Goal: Information Seeking & Learning: Understand process/instructions

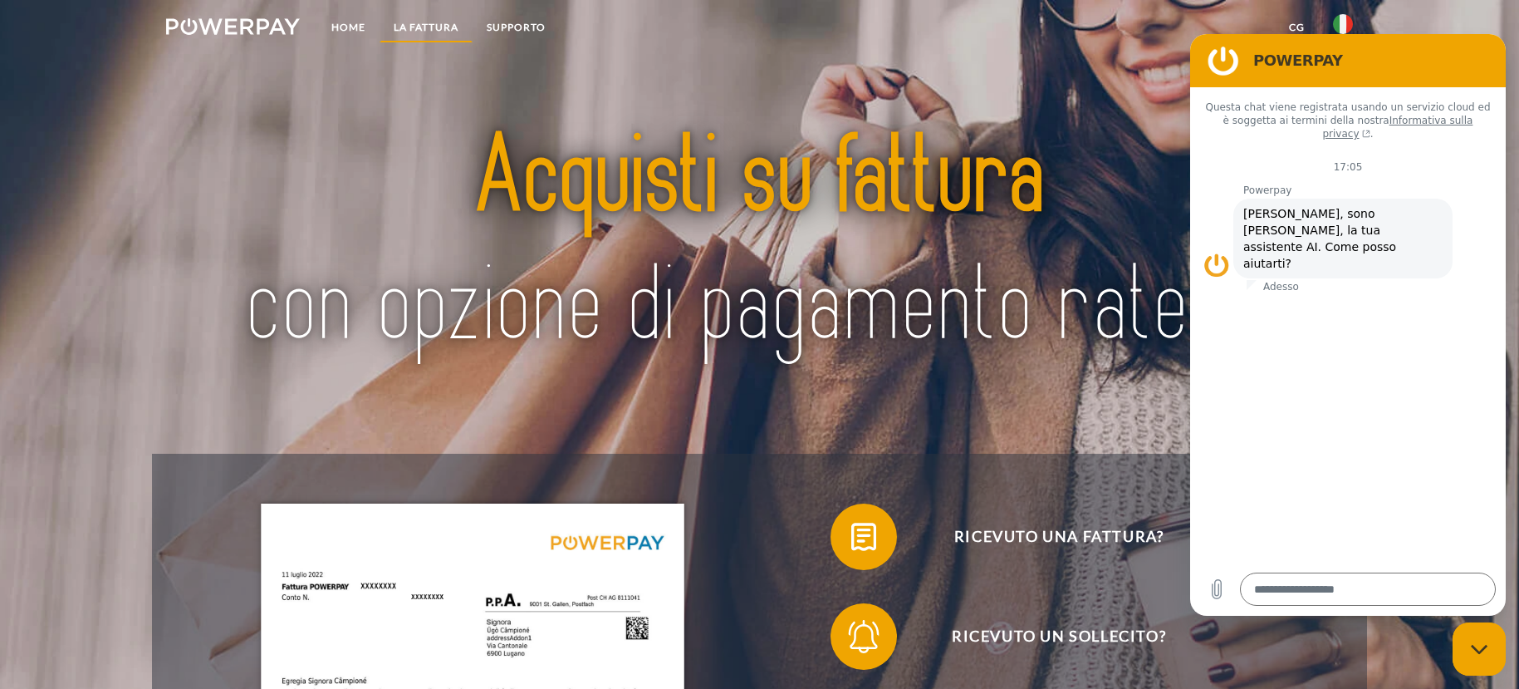
click at [421, 27] on link "LA FATTURA" at bounding box center [426, 27] width 93 height 30
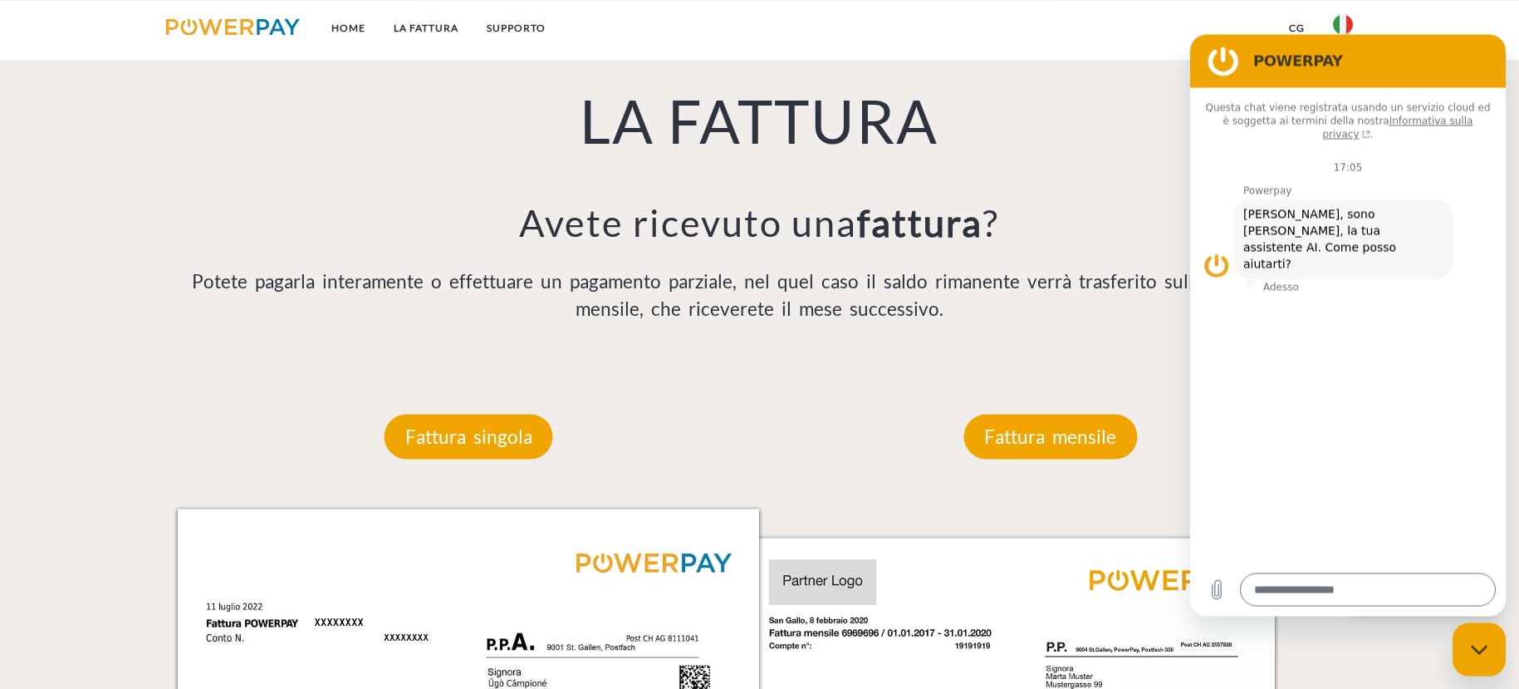
scroll to position [1305, 0]
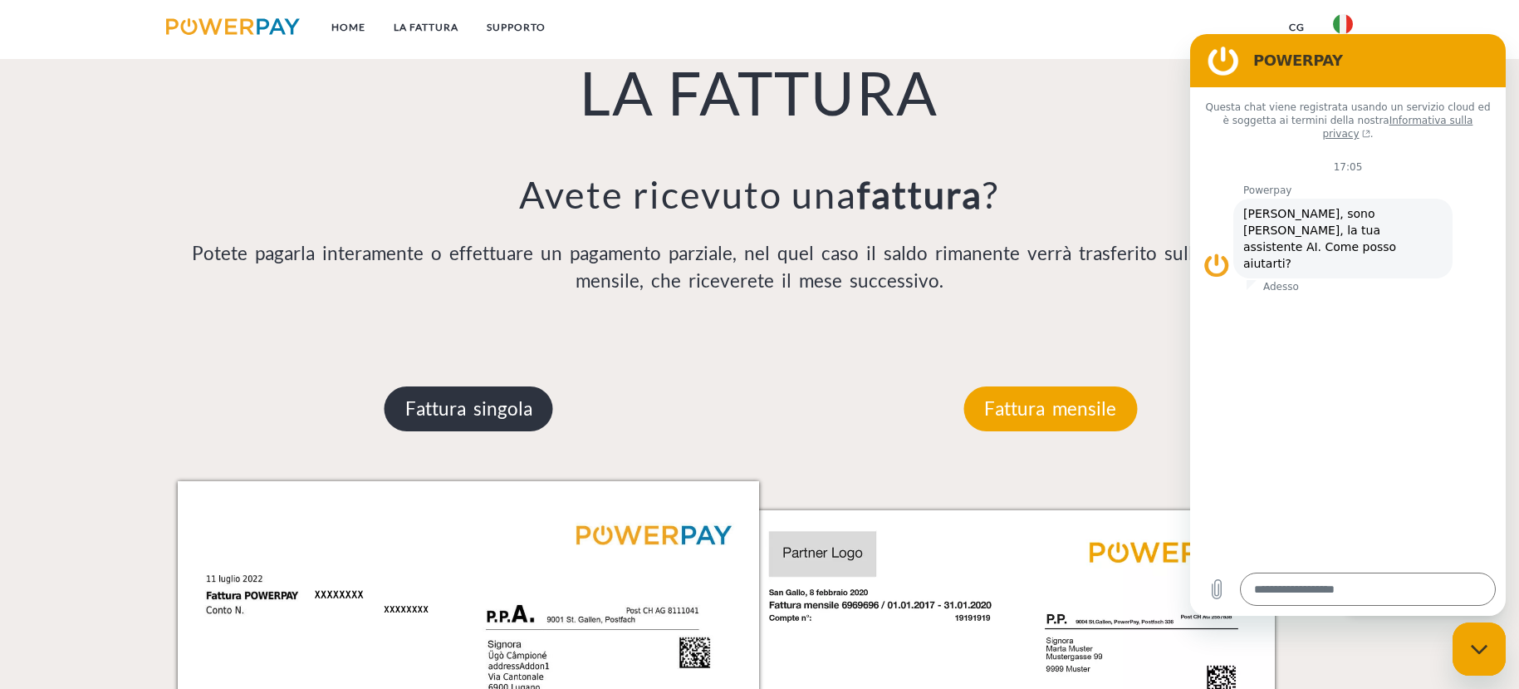
click at [529, 411] on p "Fattura singola" at bounding box center [469, 408] width 169 height 45
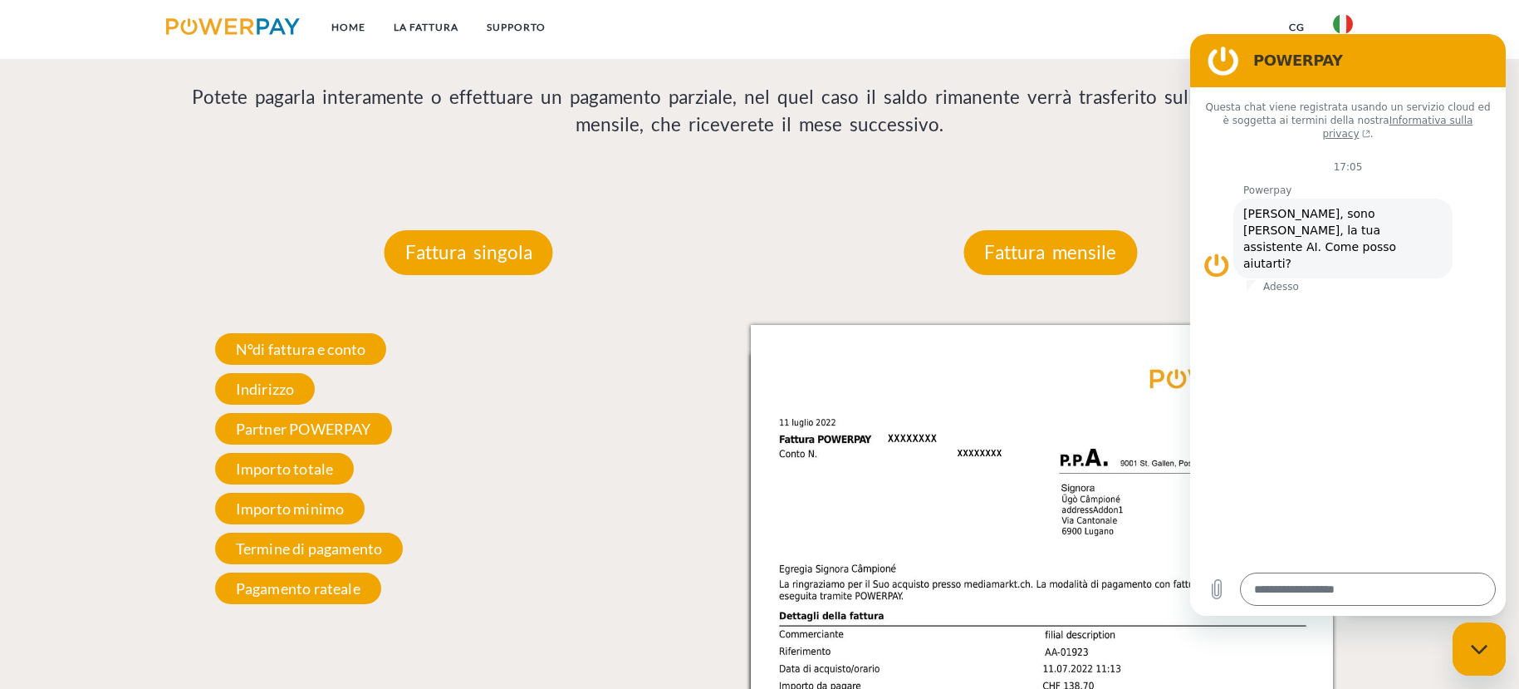
scroll to position [1584, 0]
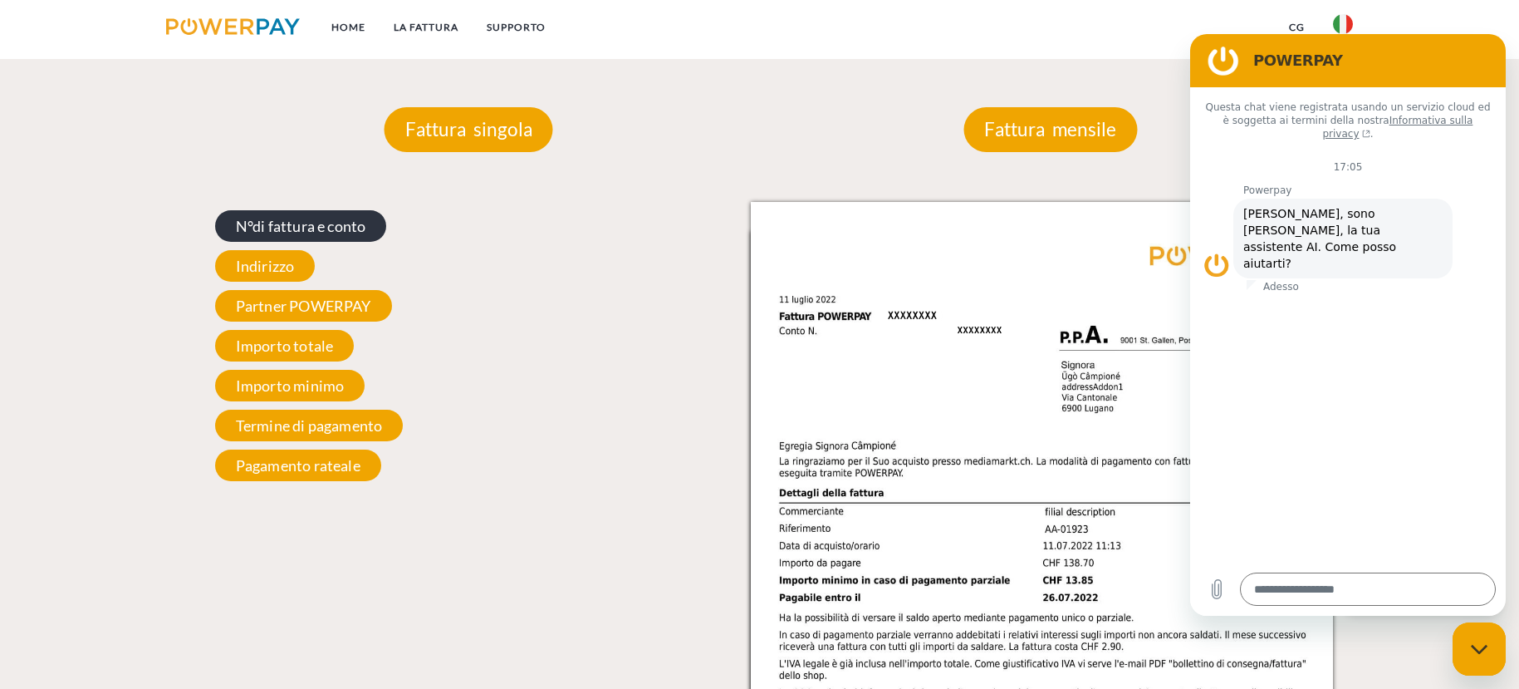
click at [342, 226] on span "N°di fattura e conto" at bounding box center [301, 226] width 172 height 32
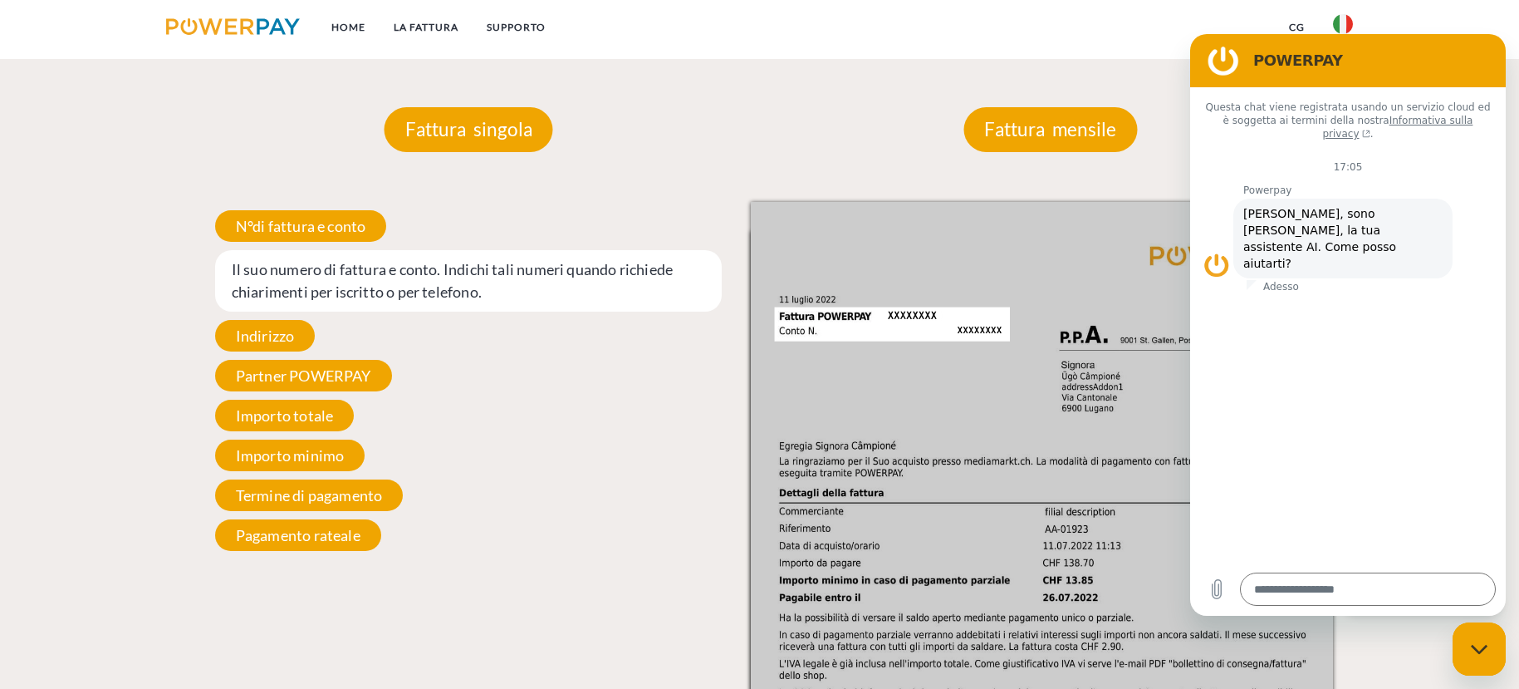
click at [311, 287] on span "Il suo numero di fattura e conto. Indichi tali numeri quando richiede chiarimen…" at bounding box center [468, 280] width 507 height 61
click at [1212, 58] on figure at bounding box center [1223, 59] width 33 height 33
click at [1216, 59] on figure at bounding box center [1223, 59] width 33 height 33
drag, startPoint x: 1217, startPoint y: 59, endPoint x: 1191, endPoint y: 73, distance: 29.4
click at [1217, 59] on figure at bounding box center [1223, 59] width 33 height 33
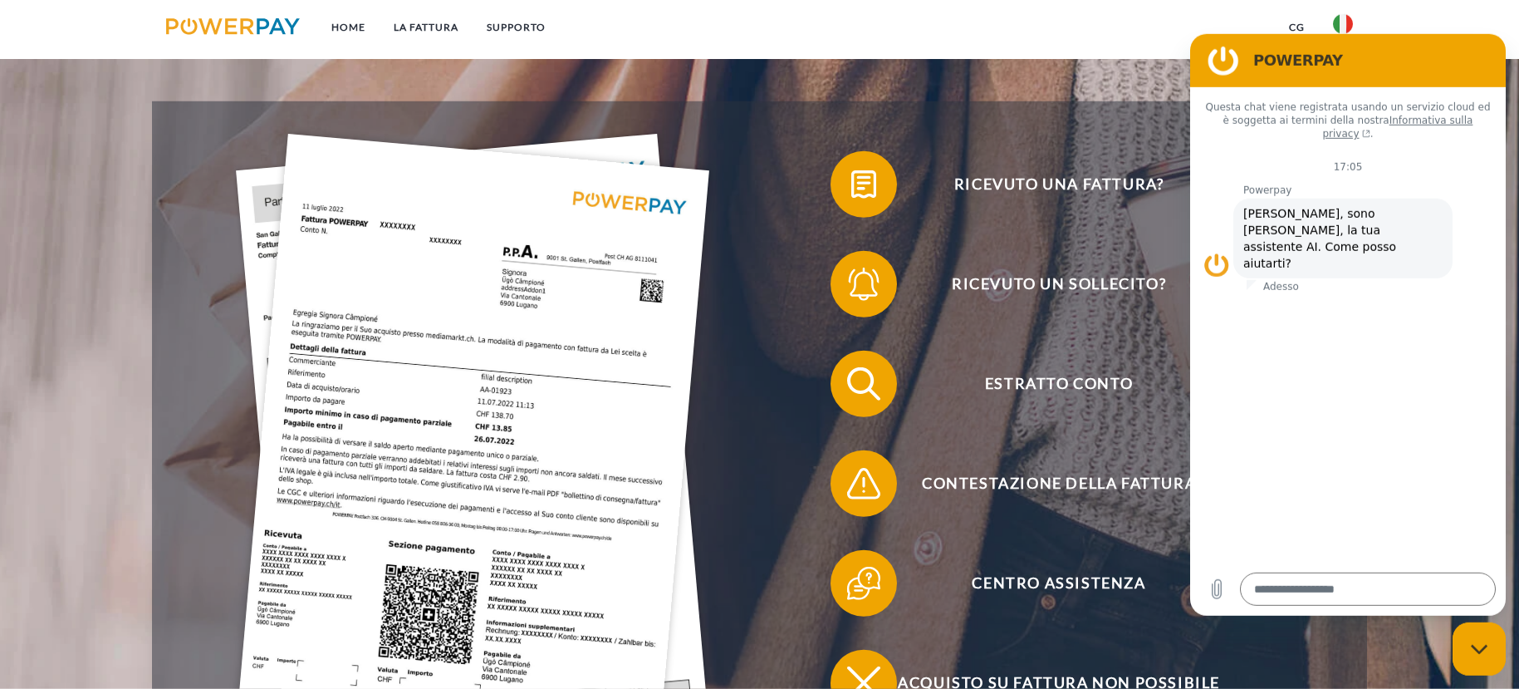
scroll to position [0, 0]
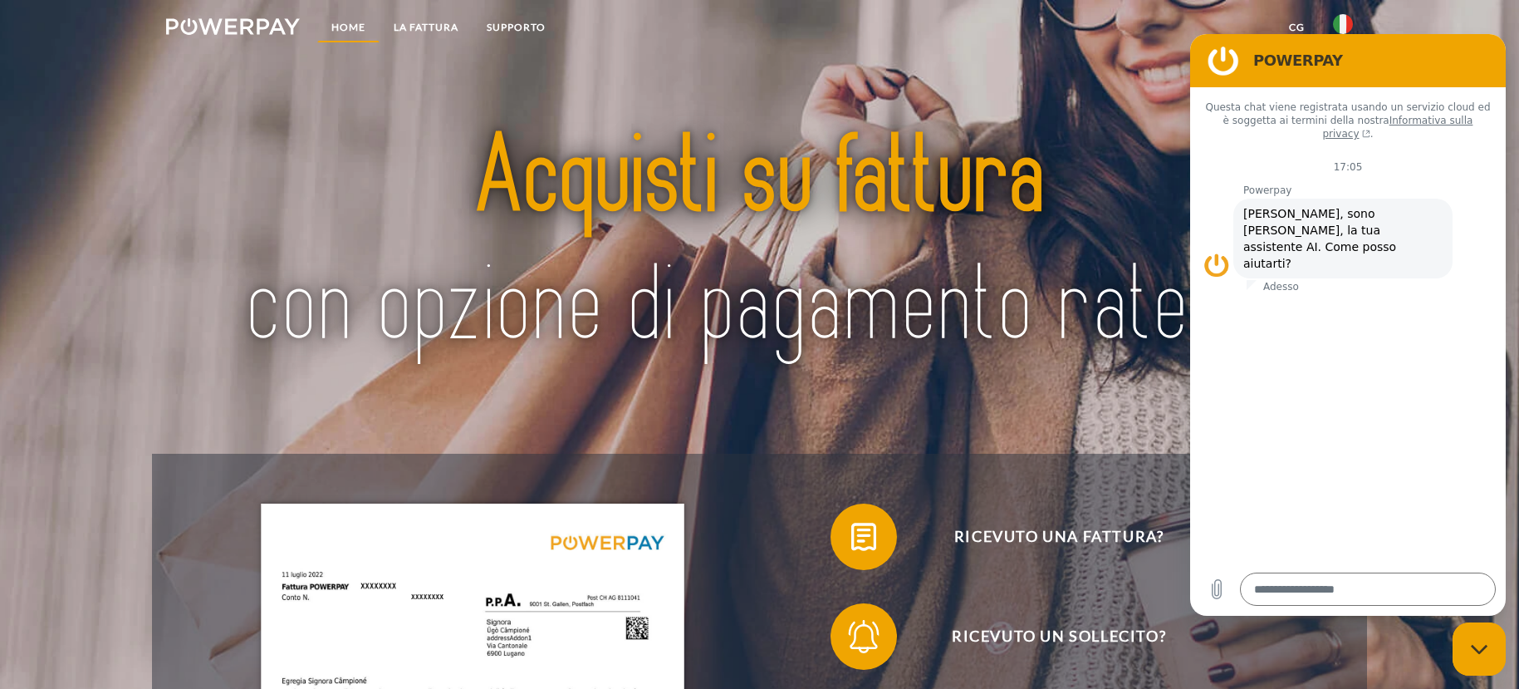
click at [345, 28] on link "Home" at bounding box center [348, 27] width 62 height 30
click at [370, 28] on link "Home" at bounding box center [348, 27] width 62 height 30
click at [1228, 62] on figure at bounding box center [1223, 60] width 33 height 33
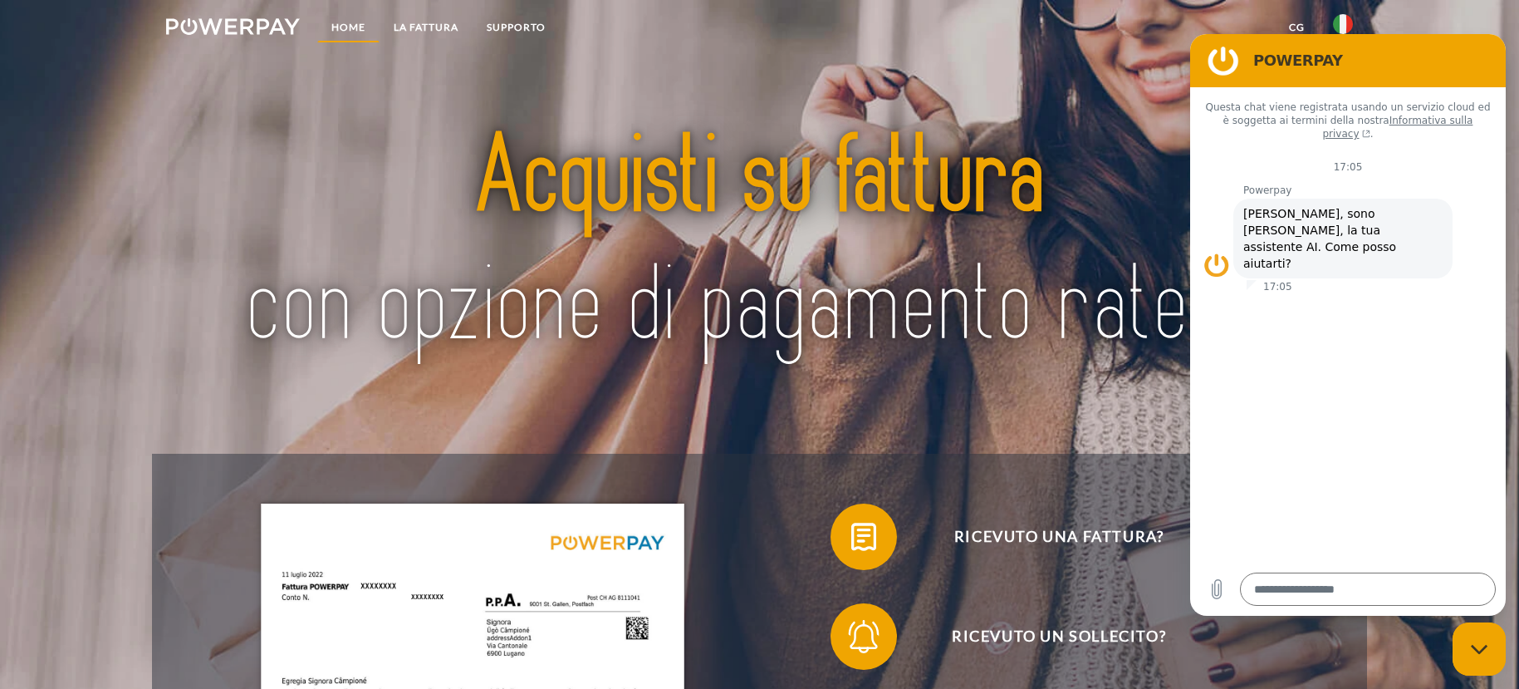
drag, startPoint x: 344, startPoint y: 29, endPoint x: 365, endPoint y: 29, distance: 20.8
click at [345, 29] on link "Home" at bounding box center [348, 27] width 62 height 30
click at [444, 28] on link "LA FATTURA" at bounding box center [426, 27] width 93 height 30
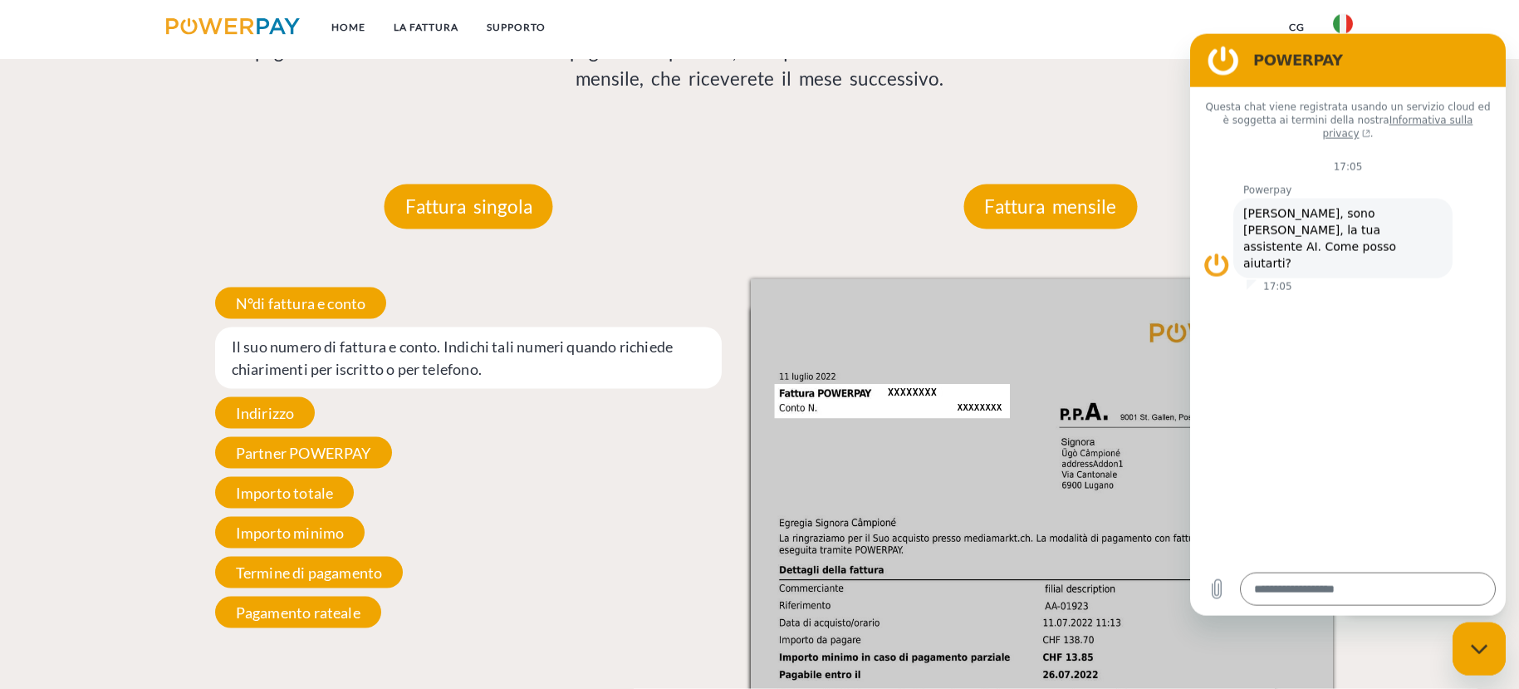
scroll to position [1557, 0]
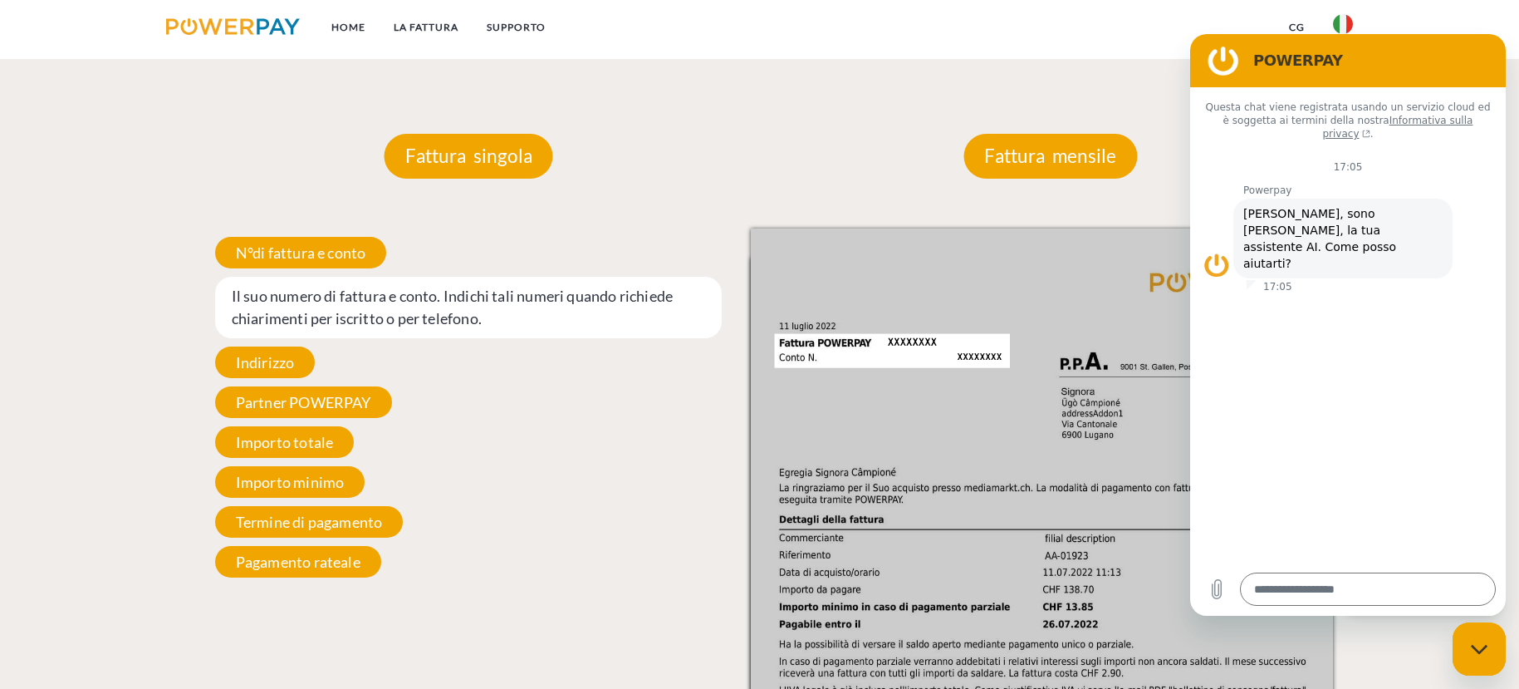
drag, startPoint x: 409, startPoint y: 317, endPoint x: 312, endPoint y: 353, distance: 103.5
click at [409, 319] on span "Il suo numero di fattura e conto. Indichi tali numeri quando richiede chiarimen…" at bounding box center [468, 307] width 507 height 61
click at [282, 369] on span "Indirizzo" at bounding box center [265, 362] width 100 height 32
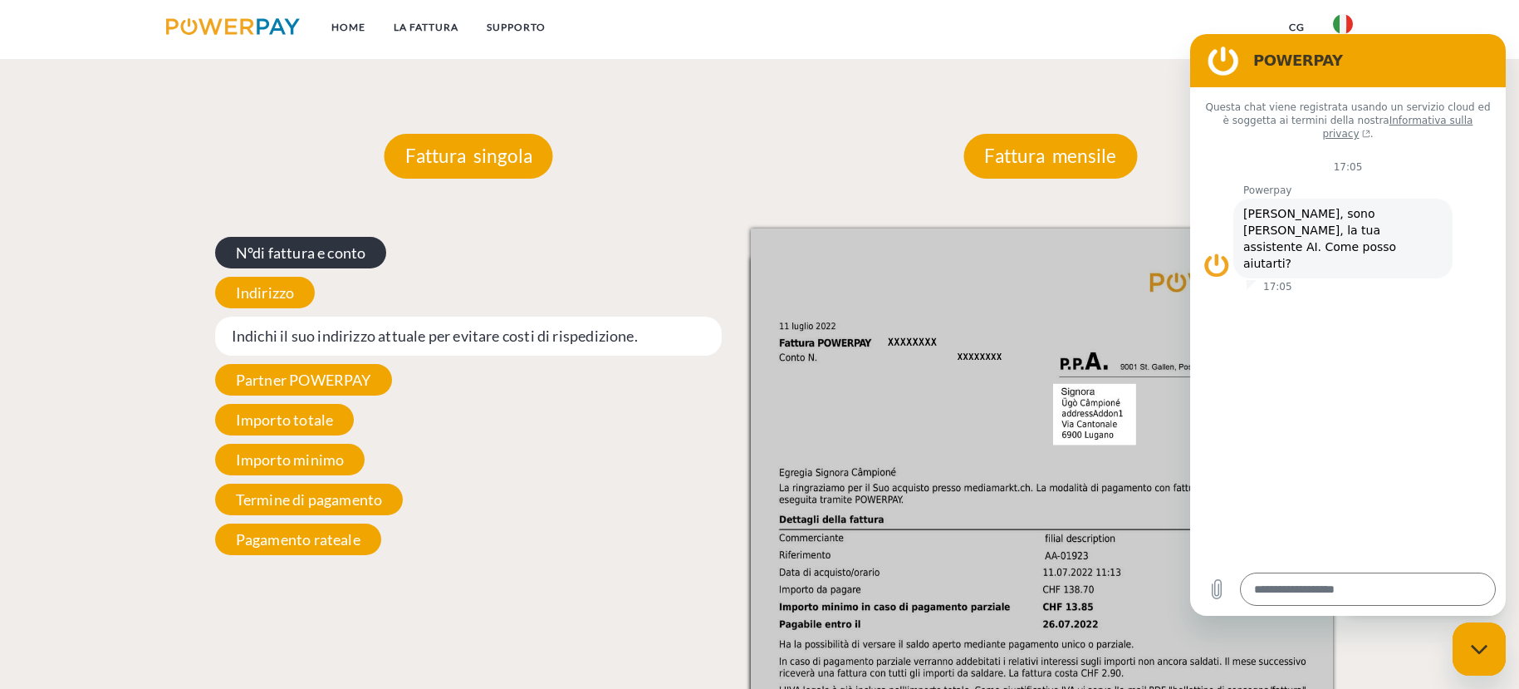
click at [335, 257] on span "N°di fattura e conto" at bounding box center [301, 253] width 172 height 32
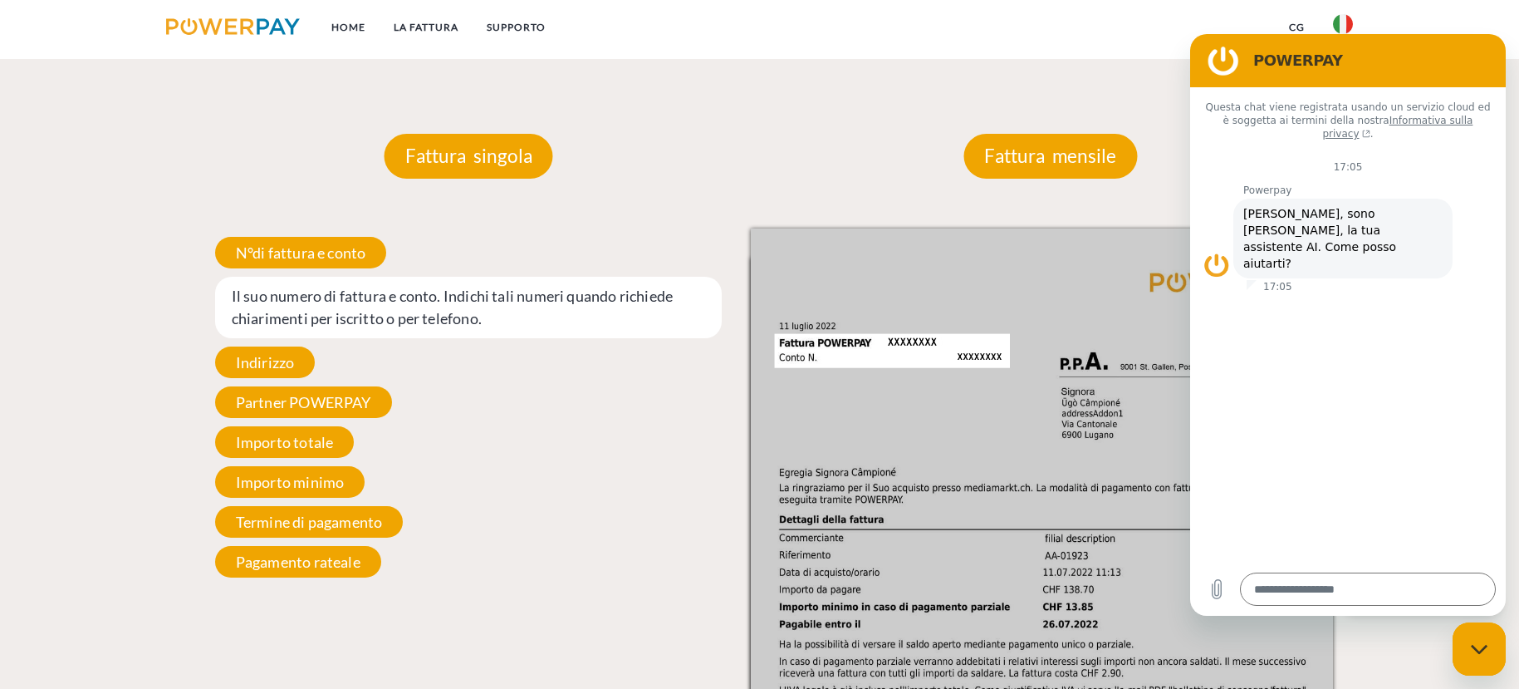
drag, startPoint x: 830, startPoint y: 359, endPoint x: 834, endPoint y: 351, distance: 8.6
click at [830, 359] on img at bounding box center [1042, 639] width 582 height 823
click at [881, 343] on img at bounding box center [1042, 639] width 582 height 823
click at [914, 345] on img at bounding box center [1042, 639] width 582 height 823
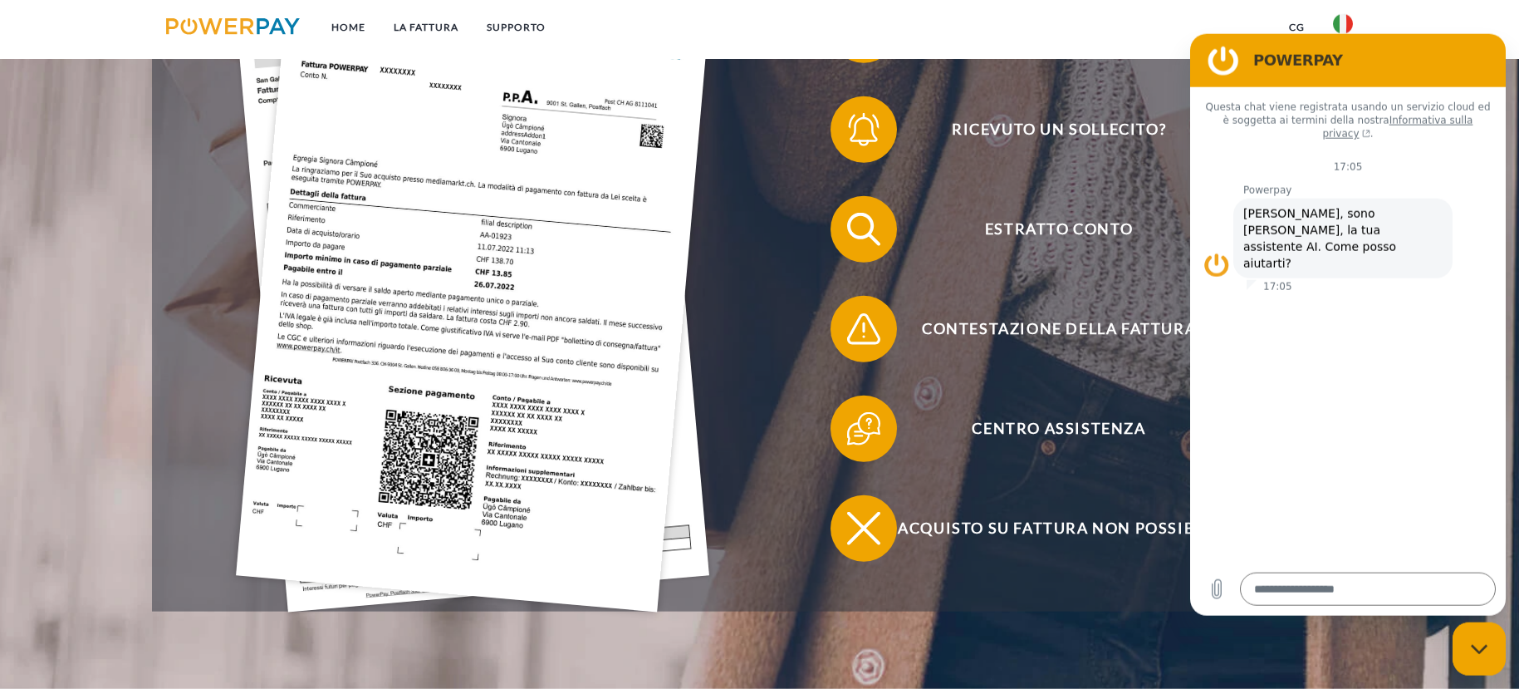
scroll to position [454, 0]
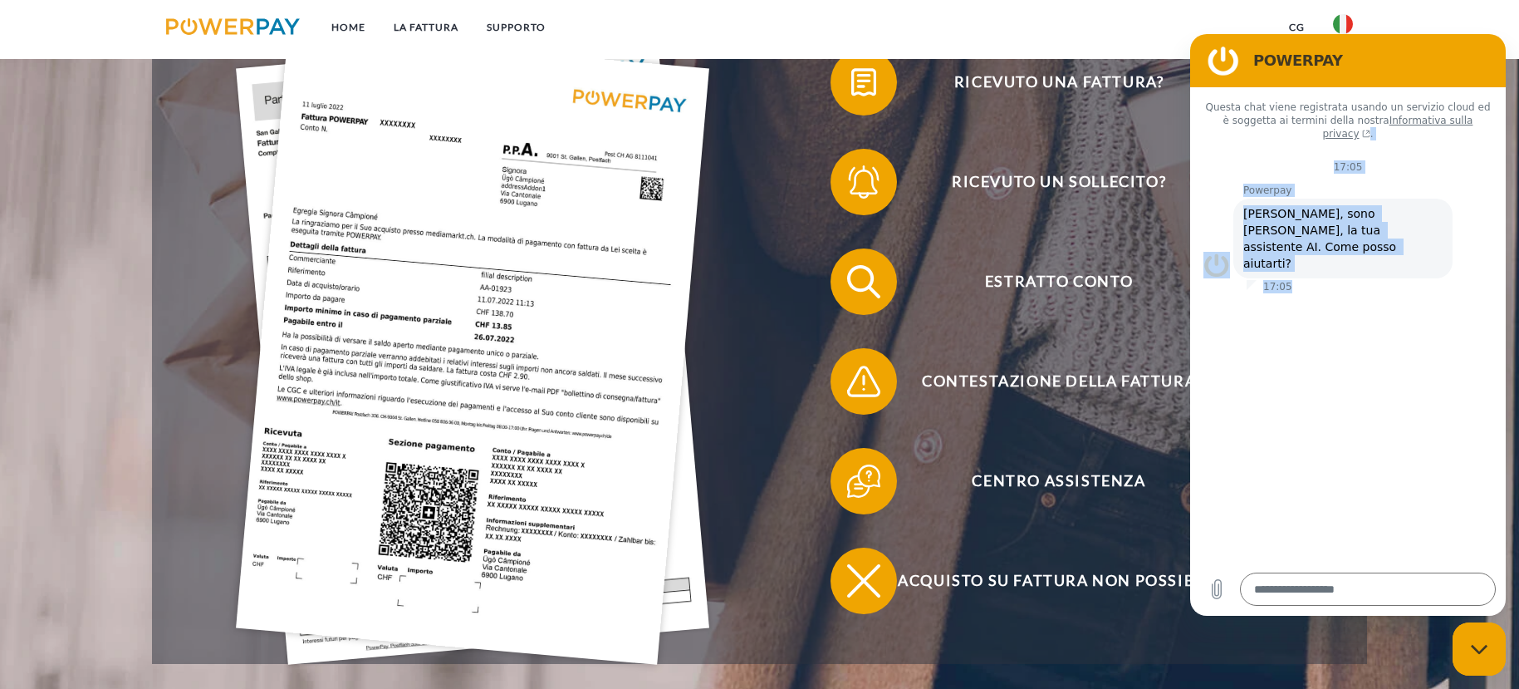
drag, startPoint x: 1332, startPoint y: 58, endPoint x: 1335, endPoint y: 277, distance: 219.3
click at [1330, 70] on h2 "POWERPAY" at bounding box center [1371, 60] width 236 height 20
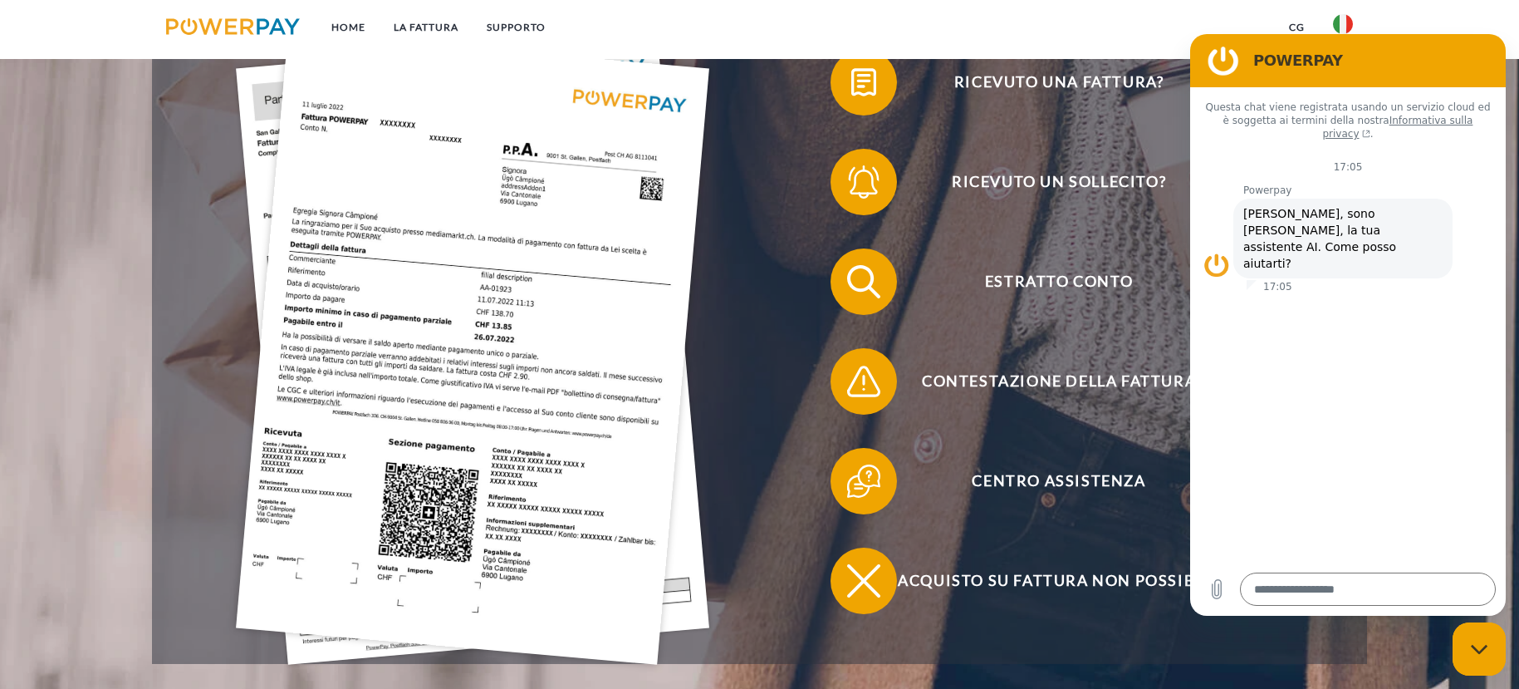
click at [1316, 304] on div "Questa chat viene registrata usando un servizio cloud ed è soggetta ai termini …" at bounding box center [1348, 323] width 316 height 475
click at [1224, 61] on figure at bounding box center [1223, 59] width 33 height 33
click at [1490, 637] on div "Chiudi la finestra di messaggistica" at bounding box center [1479, 648] width 50 height 50
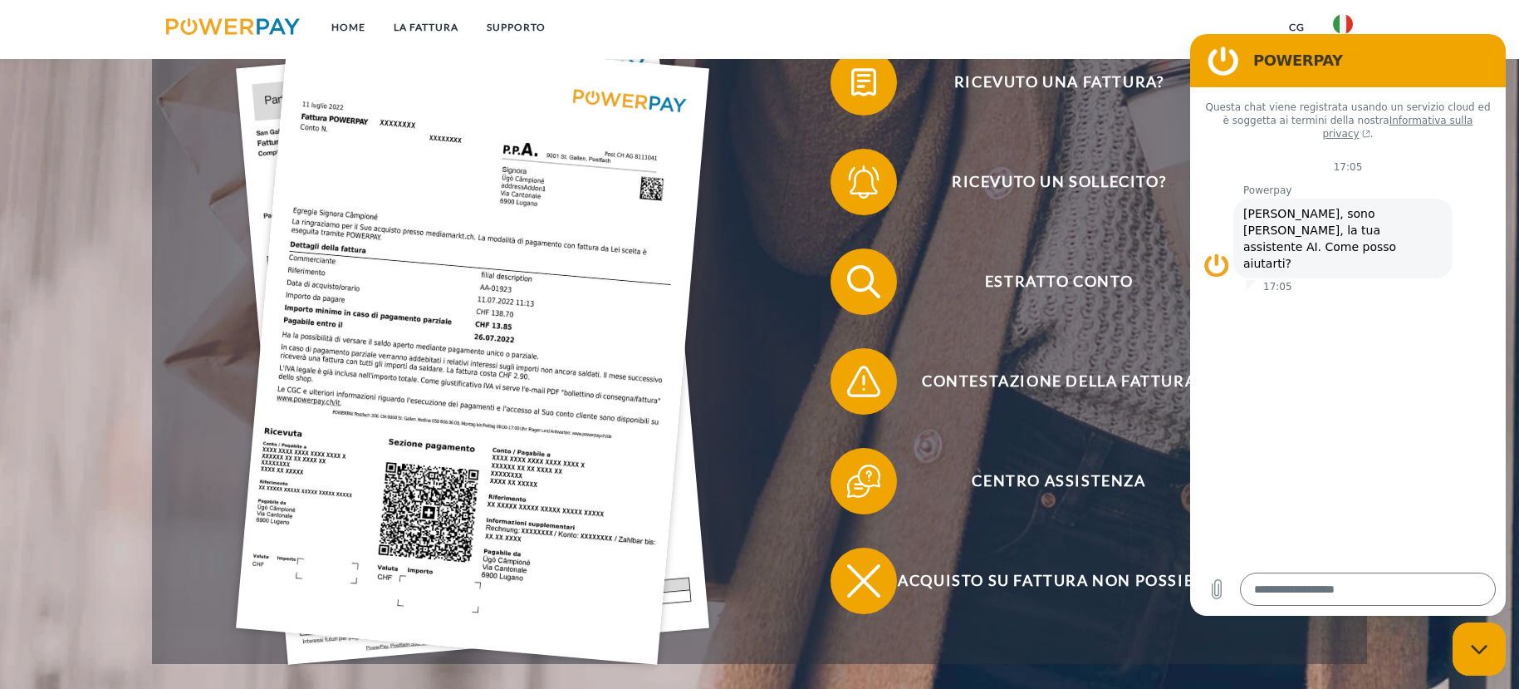
type textarea "*"
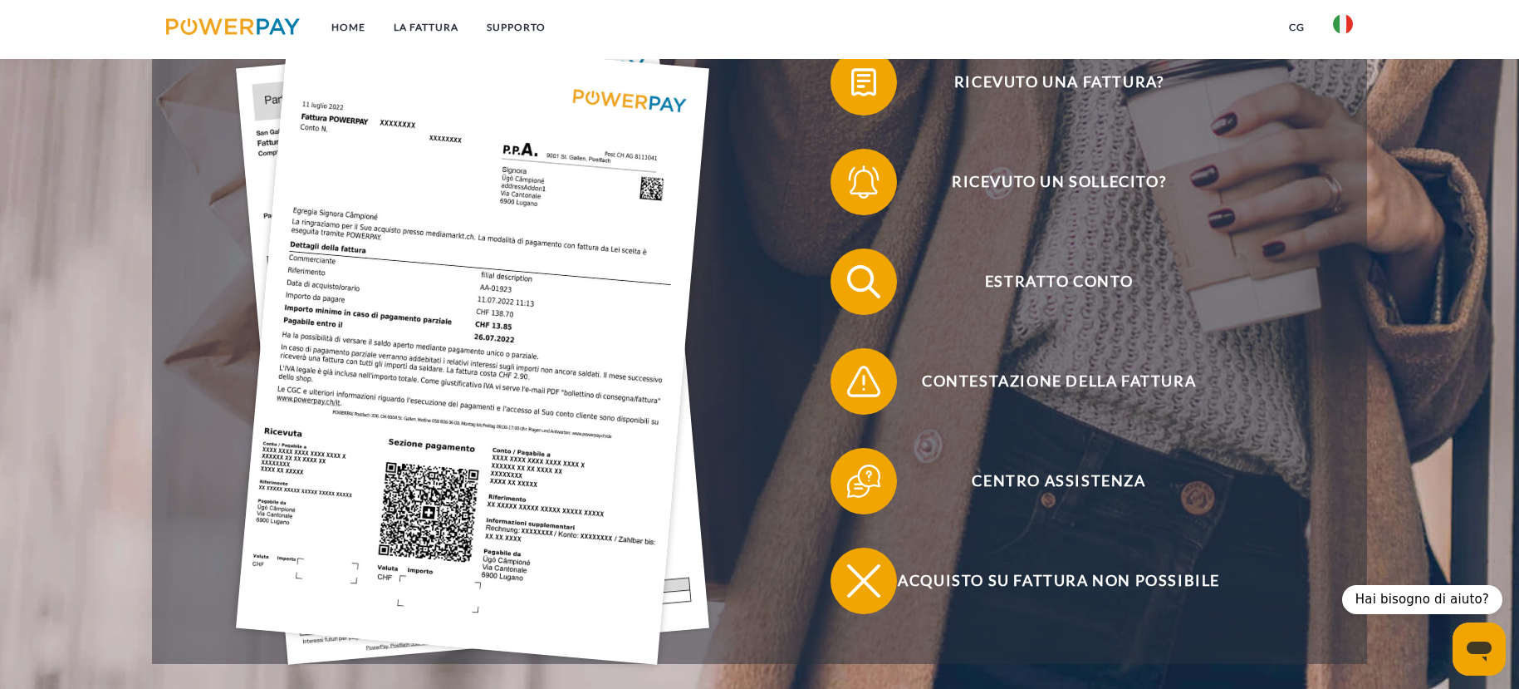
click at [1337, 20] on img at bounding box center [1343, 24] width 20 height 20
click at [1306, 27] on link "CG" at bounding box center [1297, 27] width 44 height 30
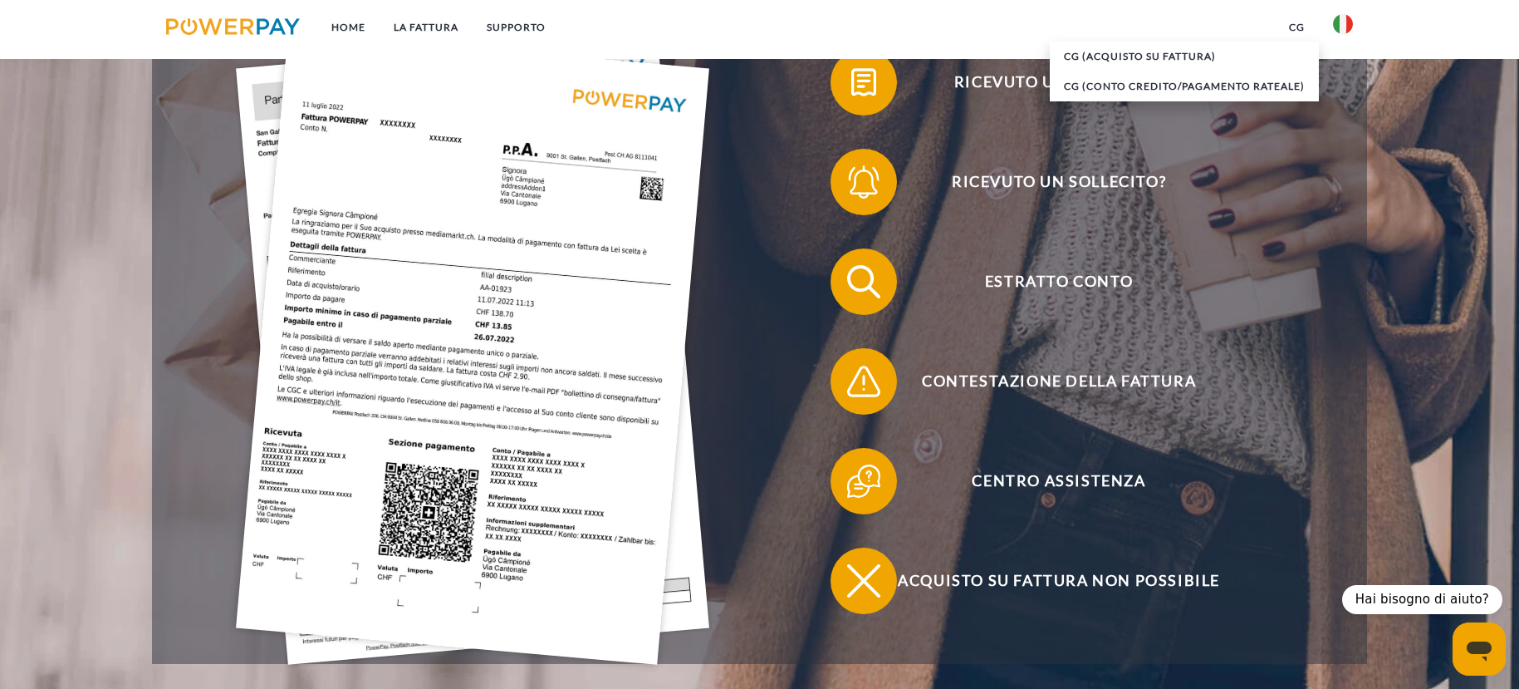
click at [1306, 27] on link "CG" at bounding box center [1297, 27] width 44 height 30
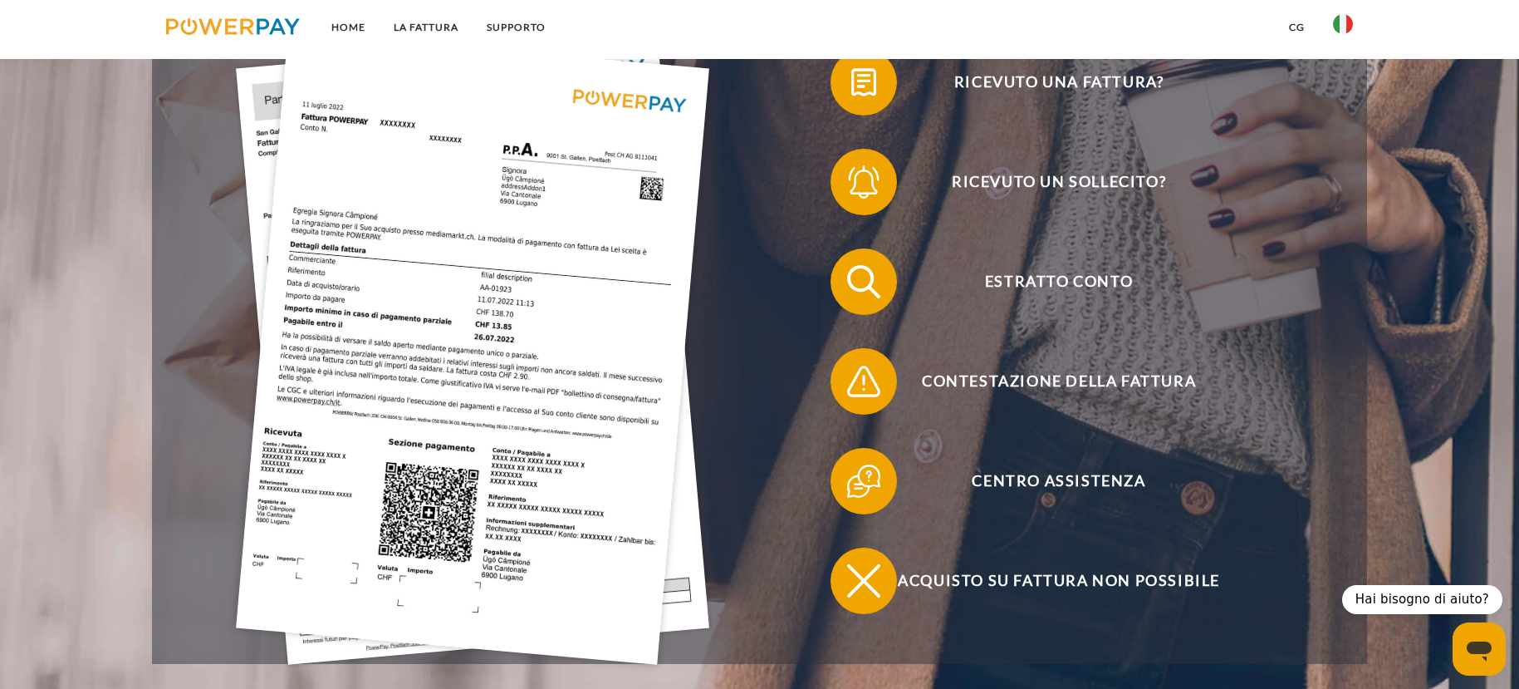
scroll to position [308, 0]
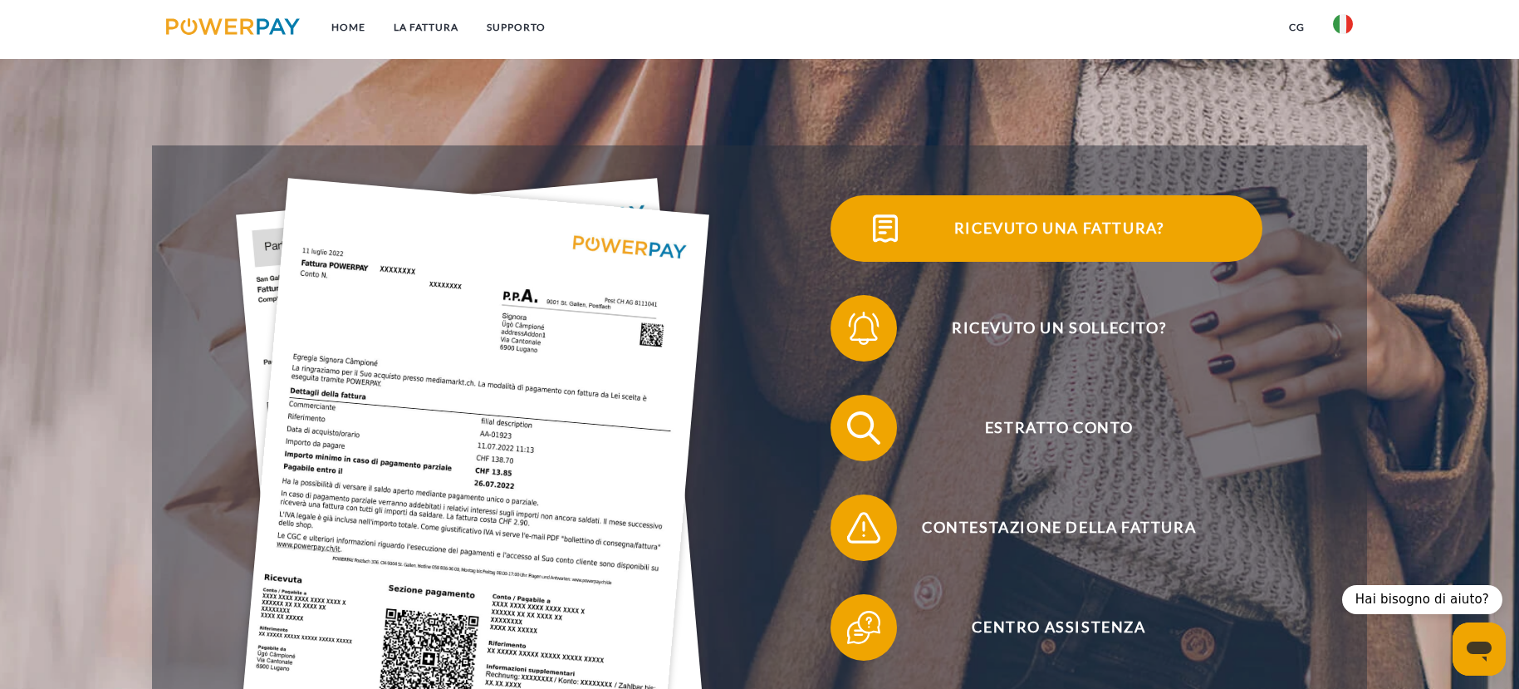
click at [1159, 248] on span "Ricevuto una fattura?" at bounding box center [1058, 228] width 407 height 66
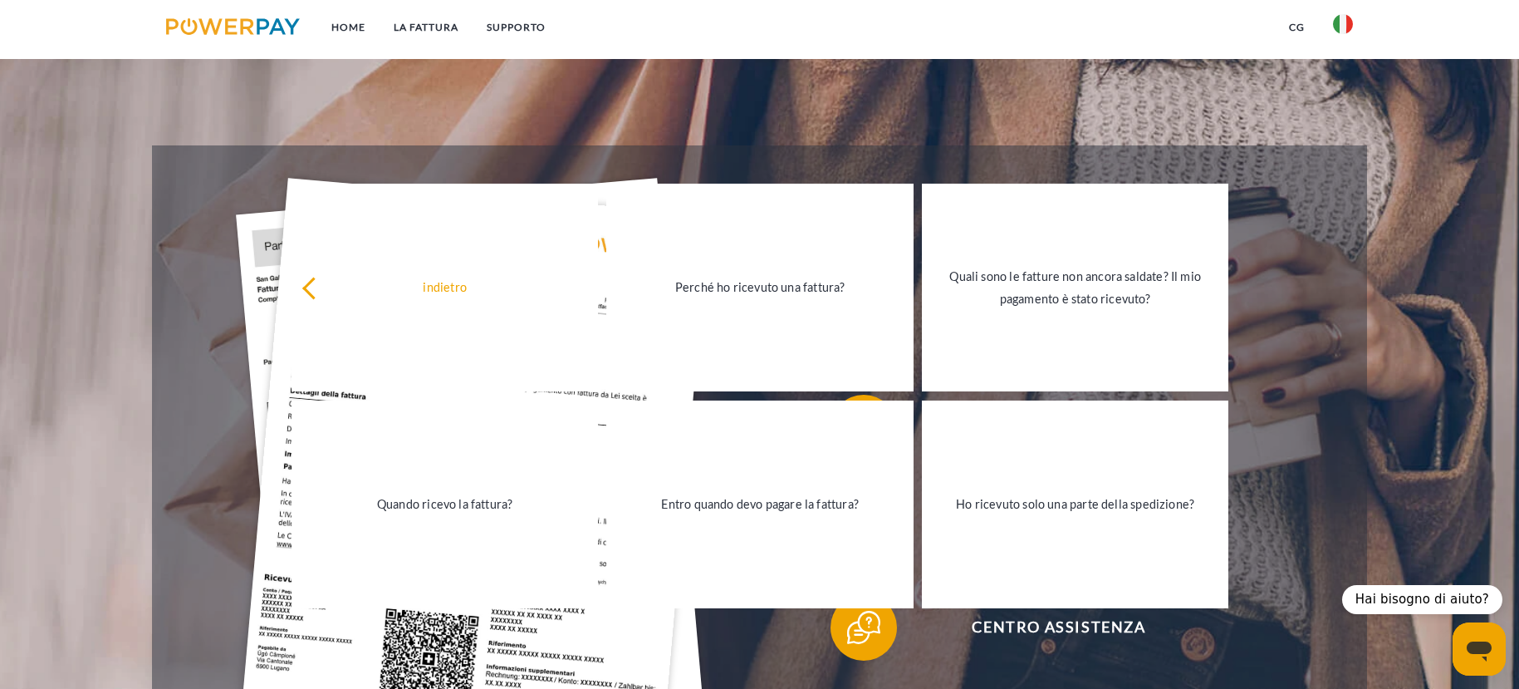
click at [1360, 218] on div "Ricevuto una fattura? Ricevuto un sollecito? Estratto conto indietro" at bounding box center [759, 477] width 1215 height 664
click at [1334, 507] on div "Contestazione della fattura" at bounding box center [1046, 528] width 575 height 100
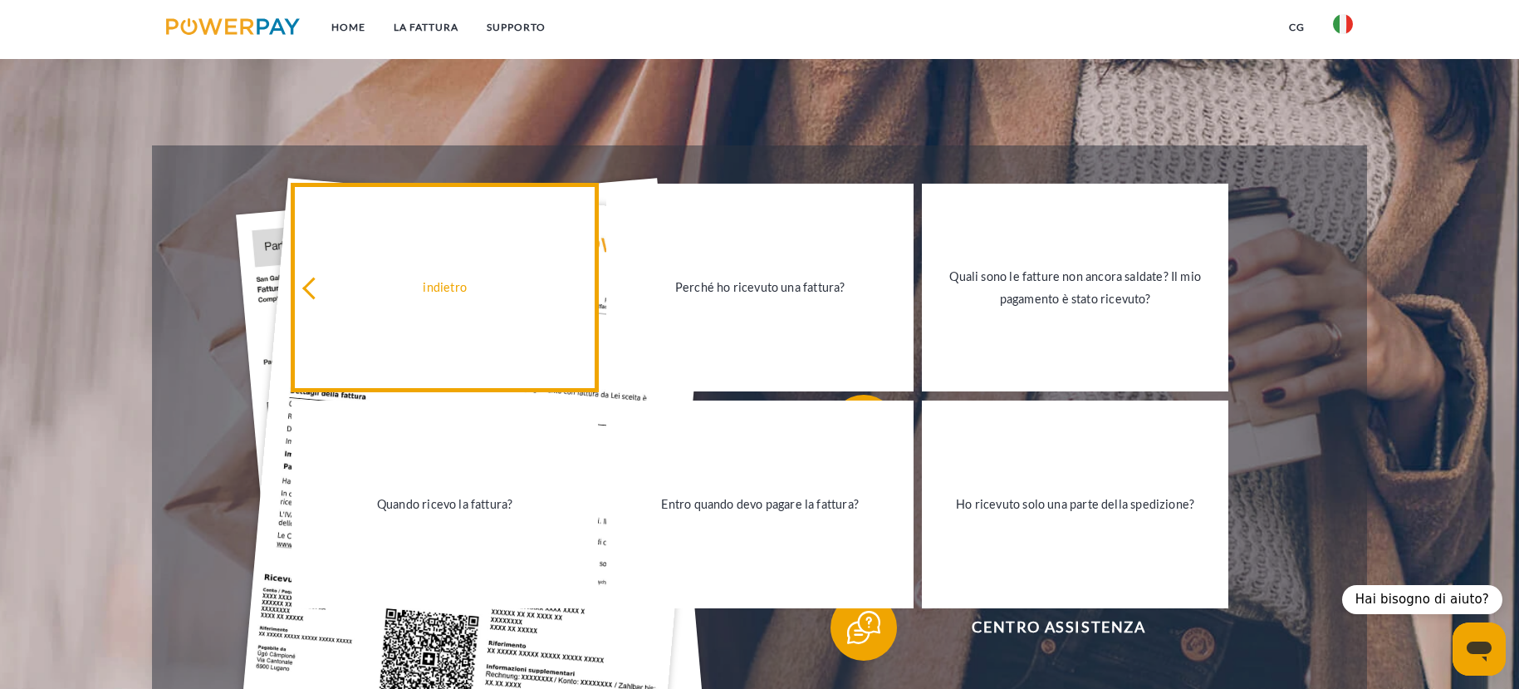
click at [308, 284] on div "indietro" at bounding box center [444, 287] width 287 height 22
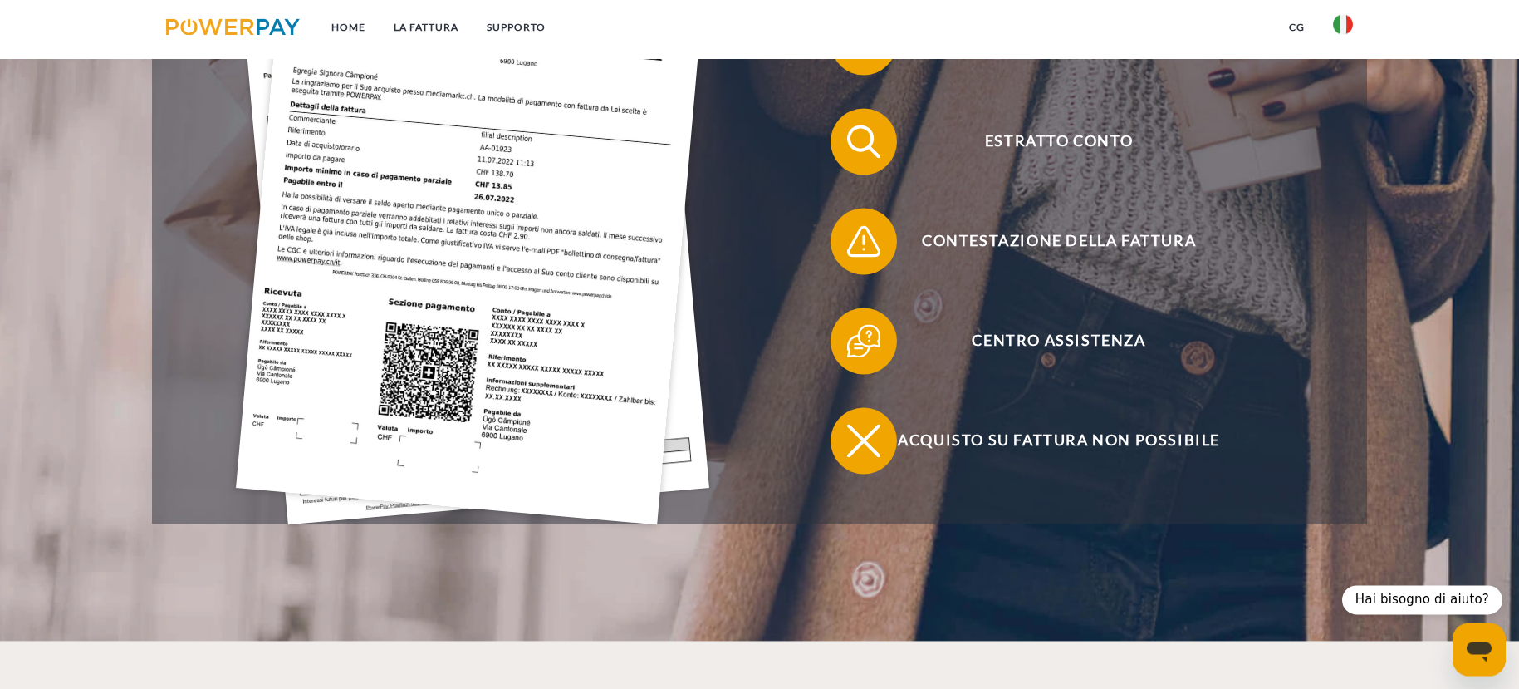
scroll to position [600, 0]
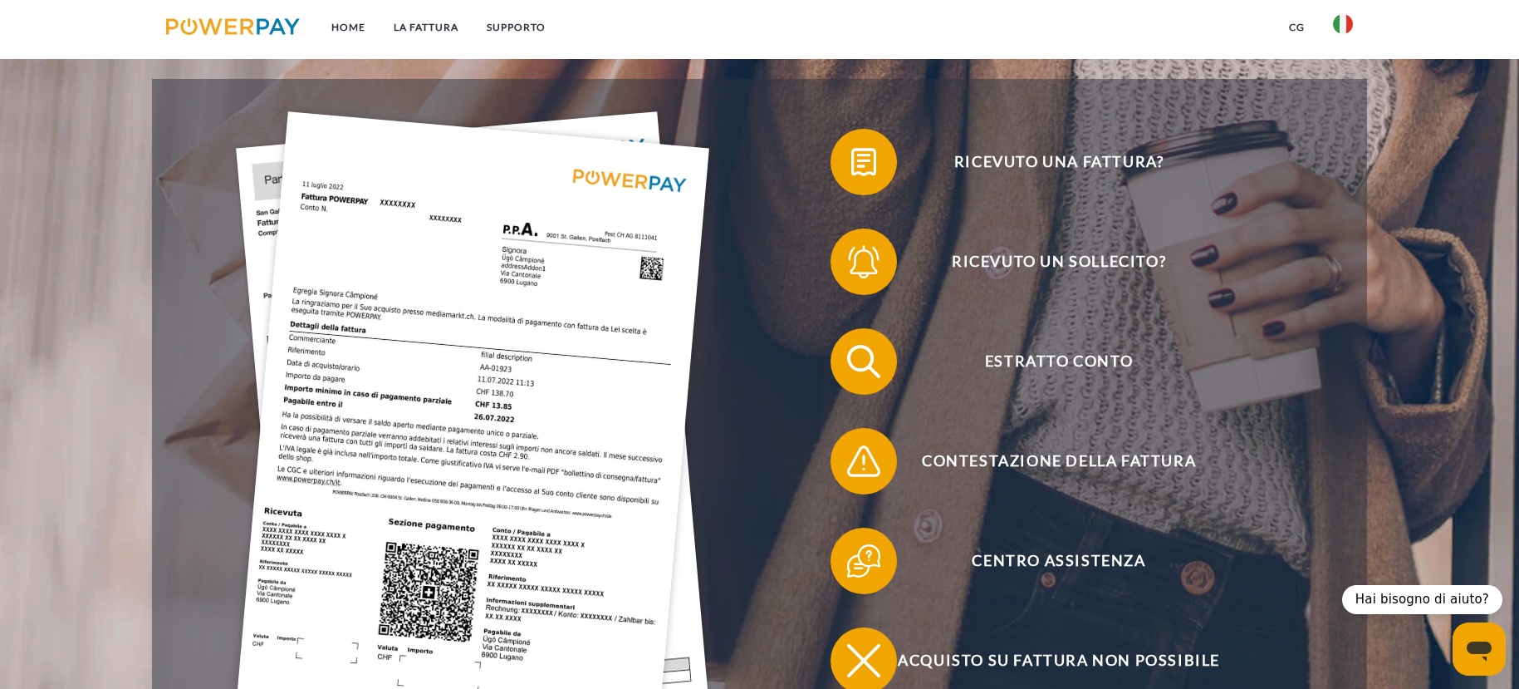
click at [415, 308] on img at bounding box center [472, 427] width 473 height 633
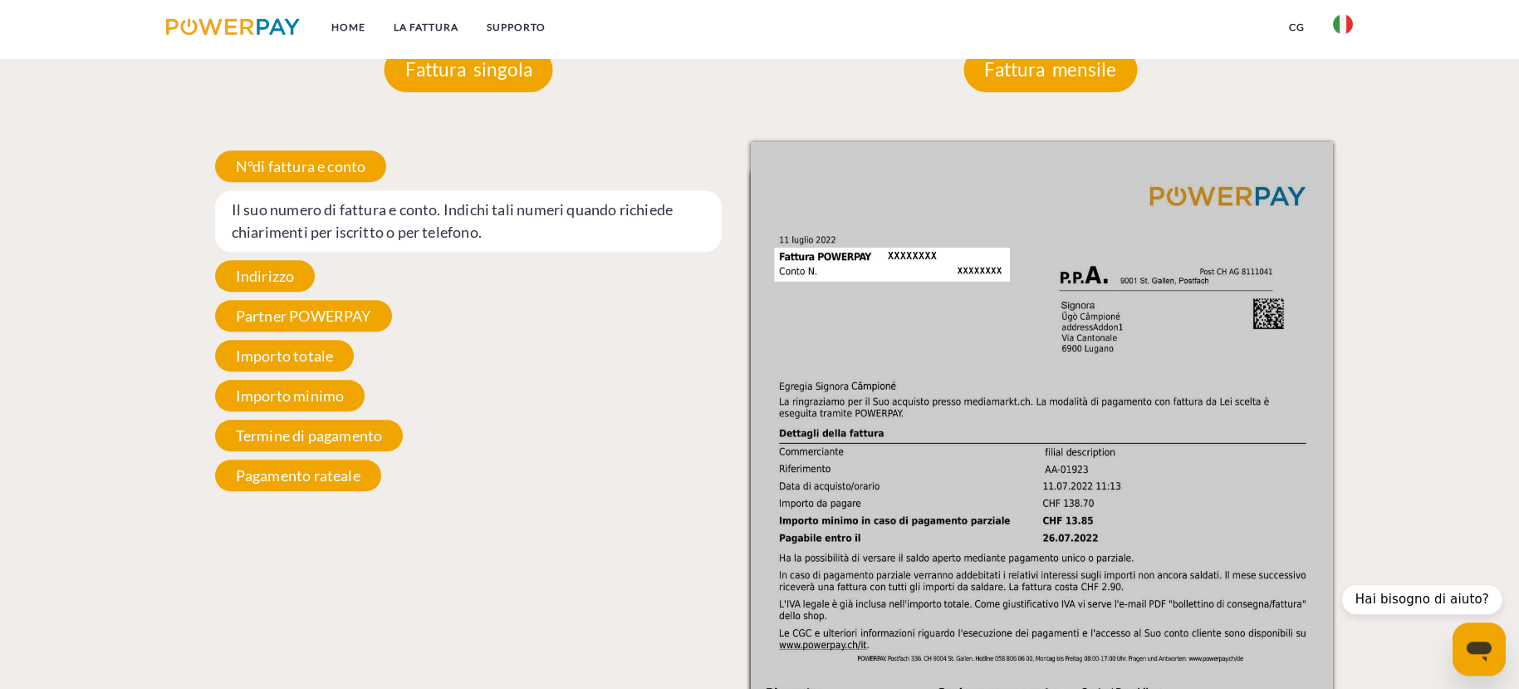
scroll to position [1644, 0]
click at [889, 258] on img at bounding box center [1042, 552] width 582 height 823
click at [929, 268] on img at bounding box center [1042, 552] width 582 height 823
click at [293, 233] on span "Il suo numero di fattura e conto. Indichi tali numeri quando richiede chiarimen…" at bounding box center [468, 219] width 507 height 61
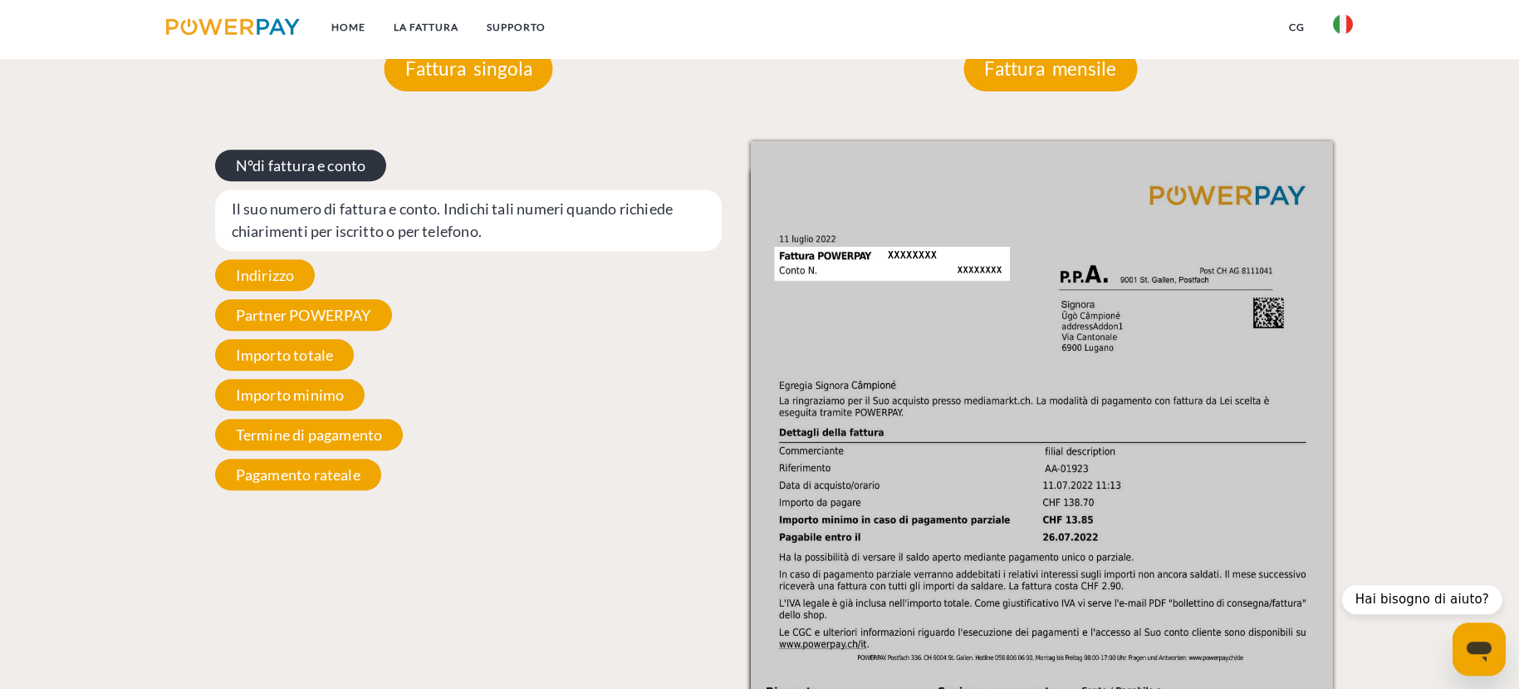
click at [319, 162] on span "N°di fattura e conto" at bounding box center [301, 165] width 172 height 32
click at [319, 163] on span "N°di fattura e conto" at bounding box center [301, 165] width 172 height 32
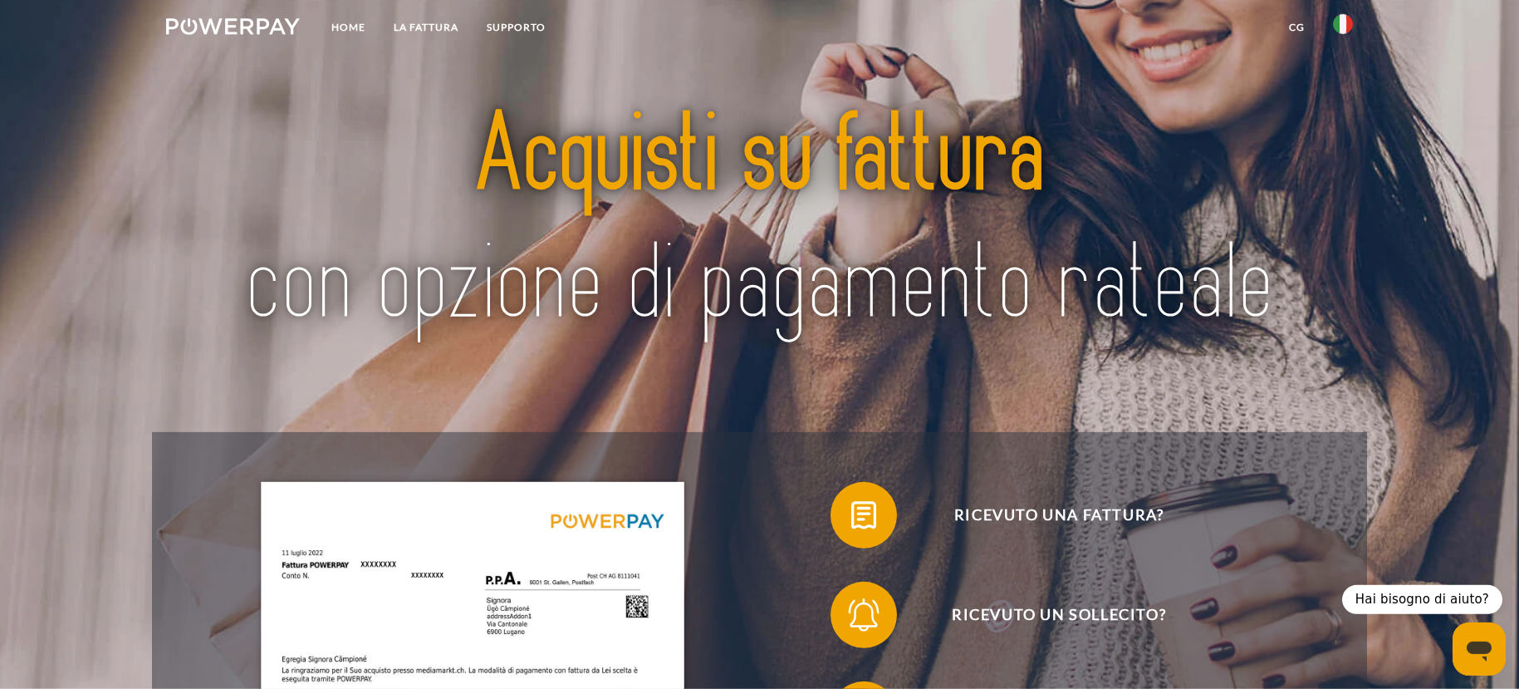
scroll to position [0, 0]
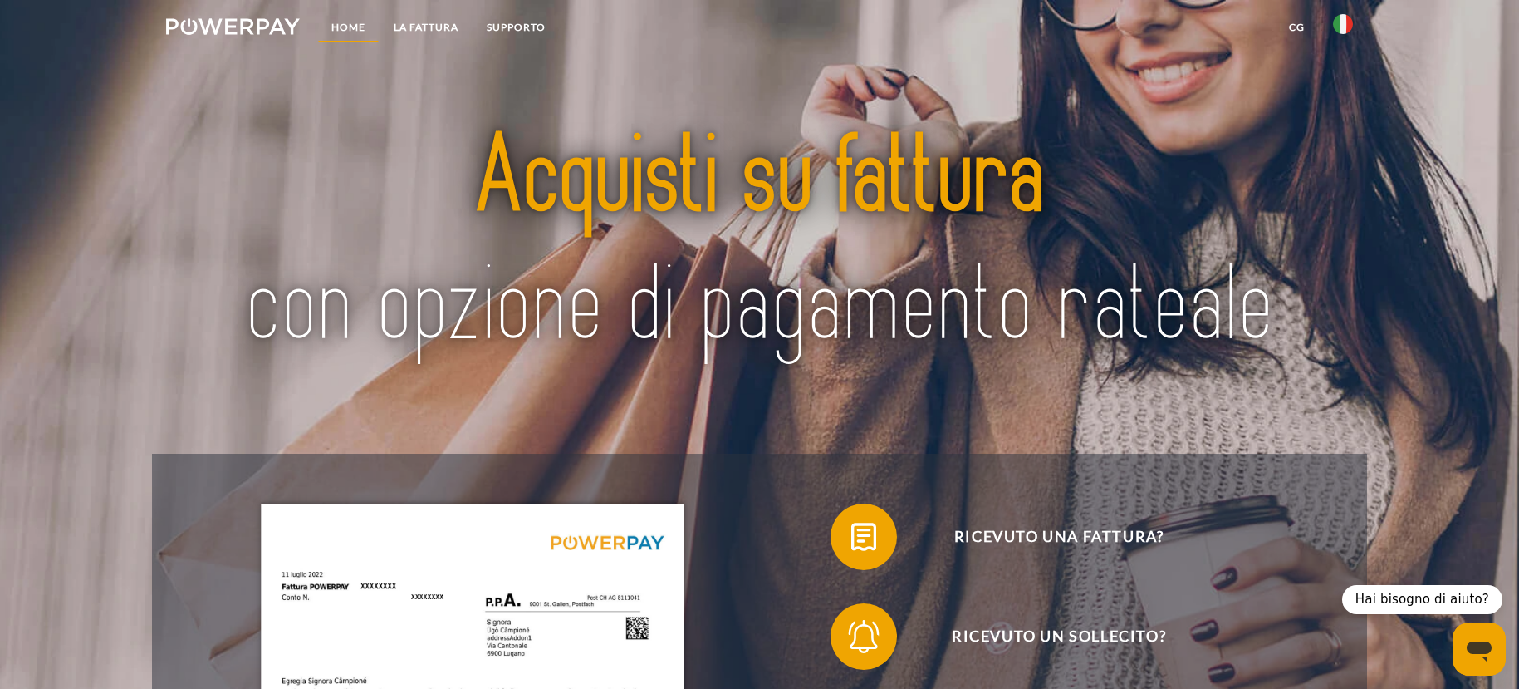
click at [343, 26] on link "Home" at bounding box center [348, 27] width 62 height 30
click at [252, 26] on img at bounding box center [233, 26] width 134 height 17
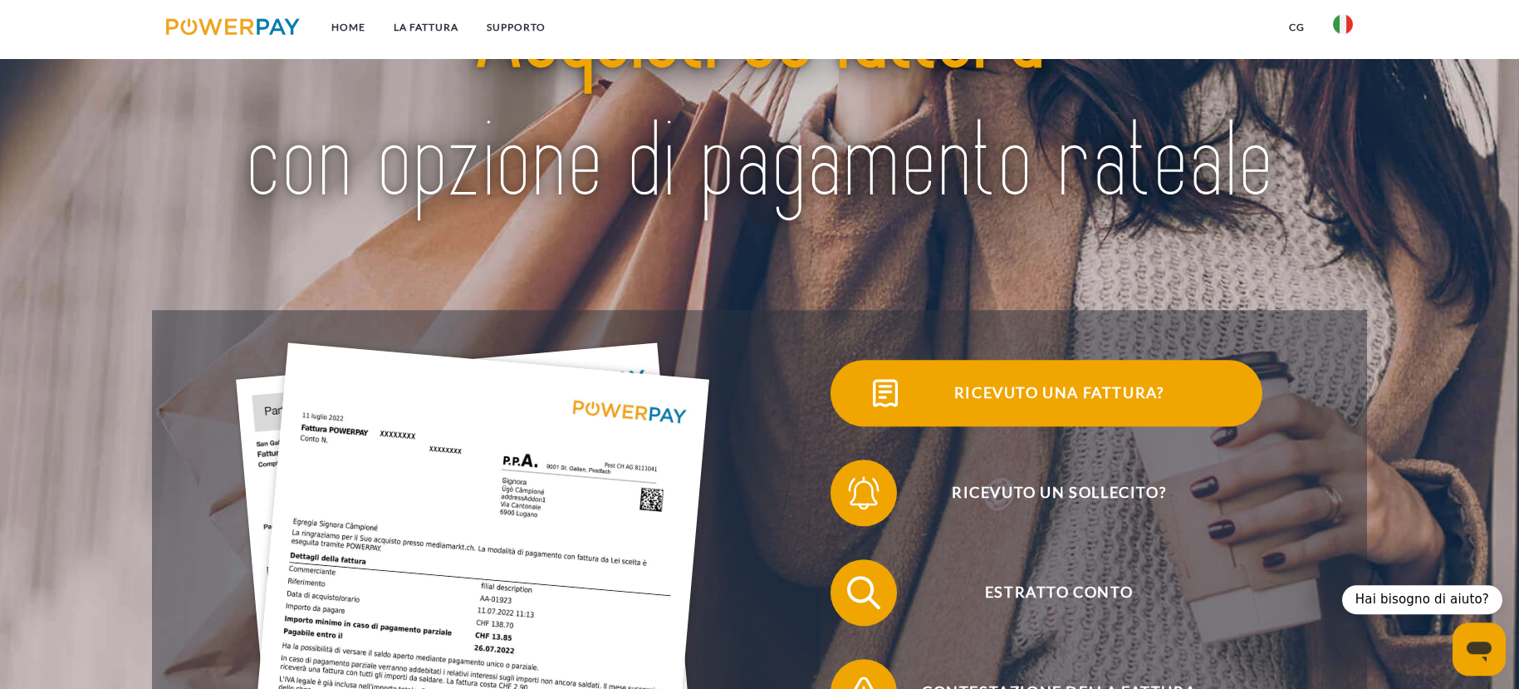
scroll to position [266, 0]
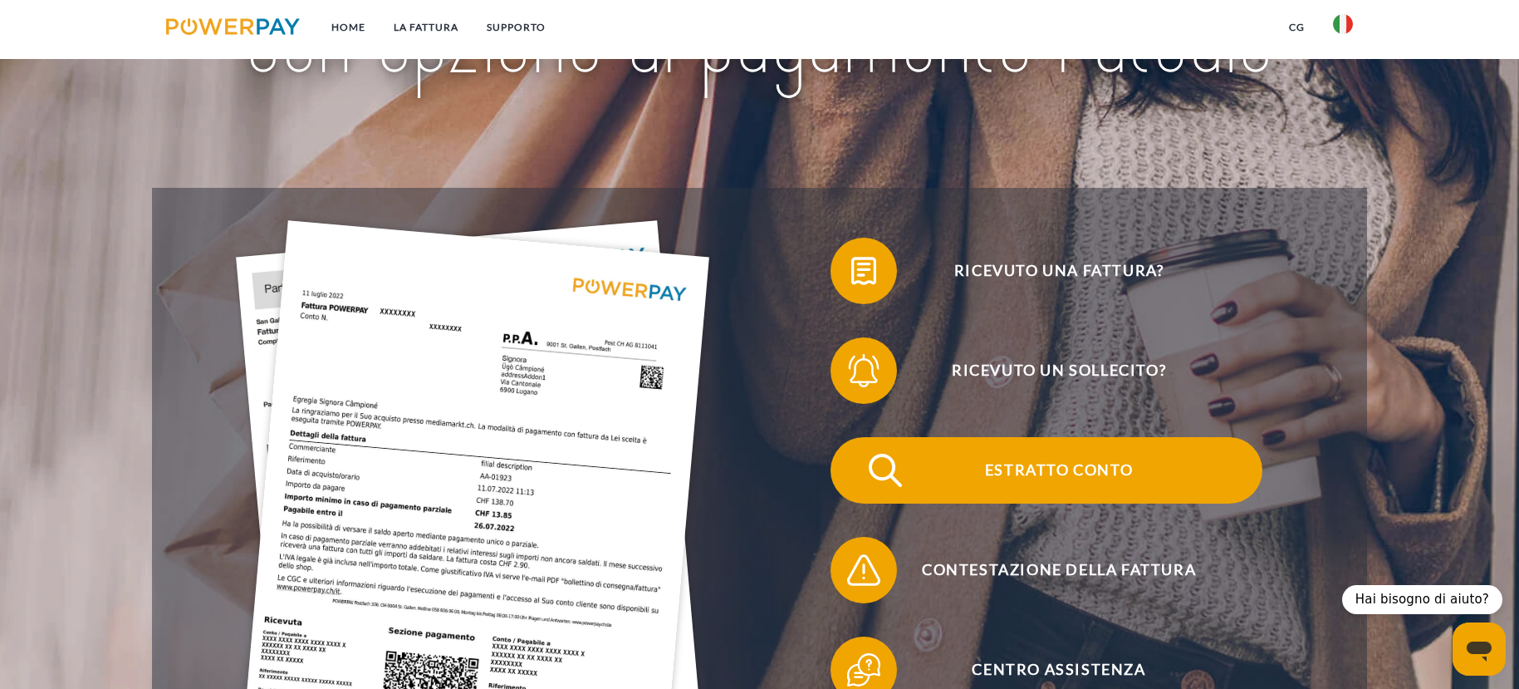
click at [875, 483] on img at bounding box center [886, 470] width 42 height 42
